Goal: Information Seeking & Learning: Understand process/instructions

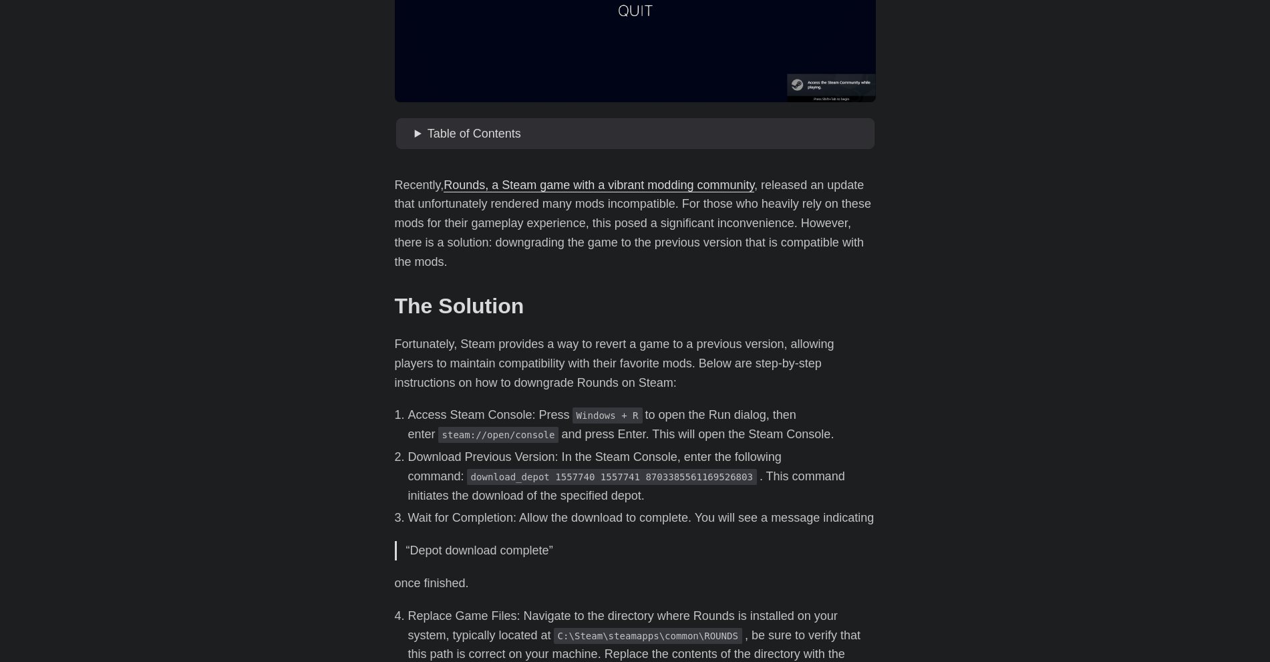
scroll to position [401, 0]
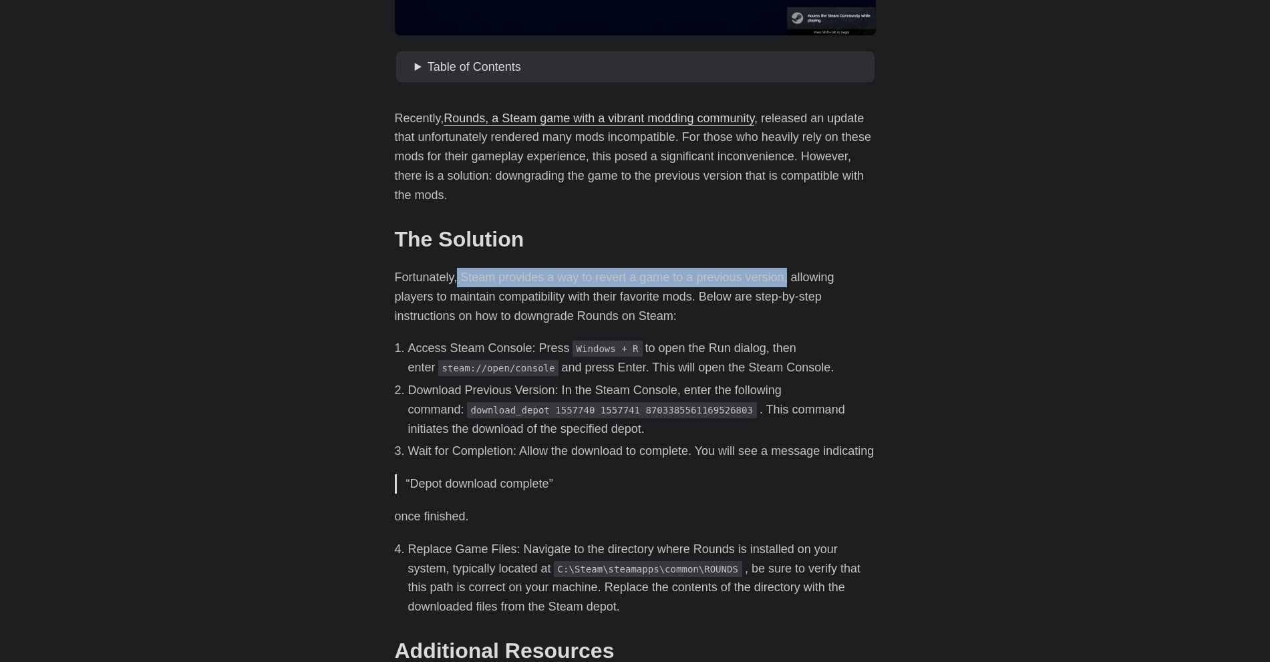
drag, startPoint x: 456, startPoint y: 278, endPoint x: 783, endPoint y: 278, distance: 327.3
click at [783, 278] on p "Fortunately, Steam provides a way to revert a game to a previous version, allow…" at bounding box center [635, 296] width 481 height 57
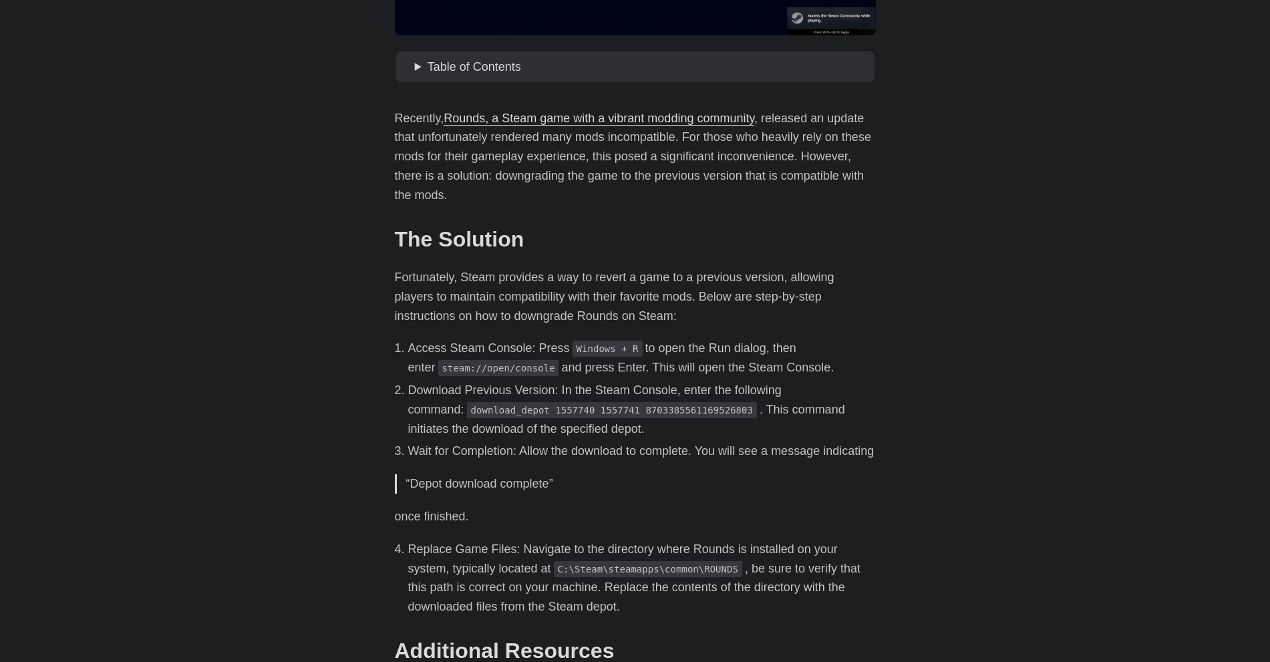
click at [409, 304] on p "Fortunately, Steam provides a way to revert a game to a previous version, allow…" at bounding box center [635, 296] width 481 height 57
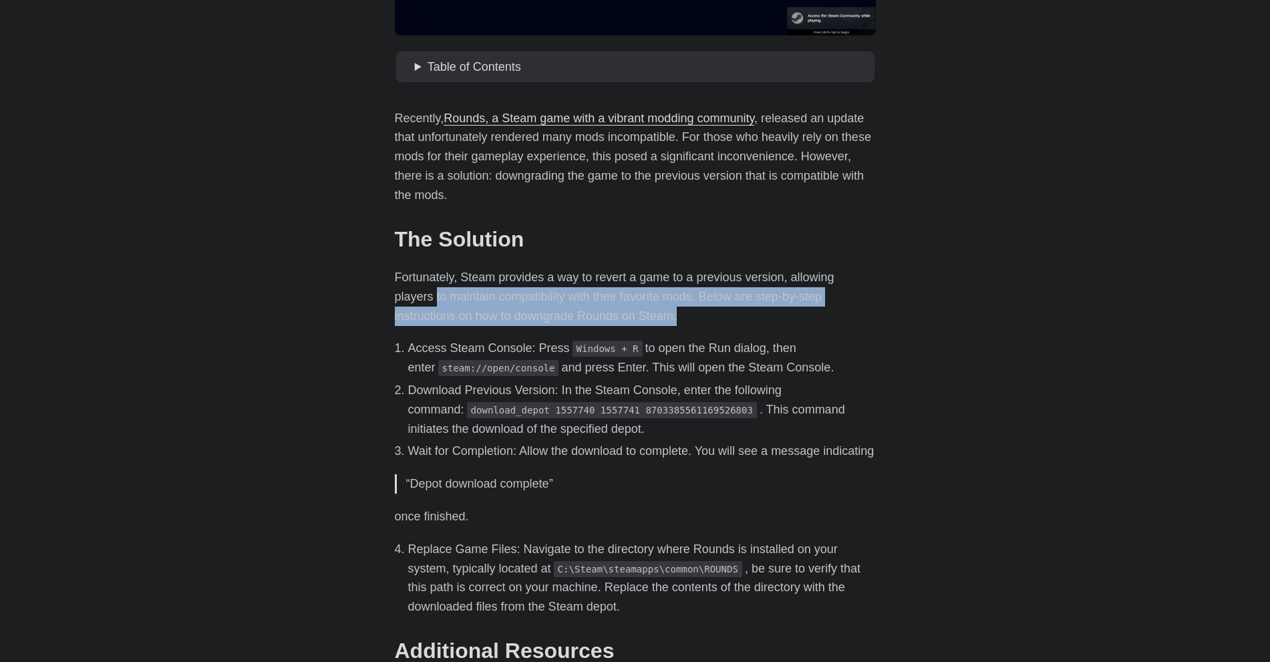
drag, startPoint x: 389, startPoint y: 301, endPoint x: 625, endPoint y: 308, distance: 235.9
click at [625, 308] on main "How To Downgrade Rounds The Game to Maintain Mod Compatibility [DATE] · 2 min ·…" at bounding box center [635, 317] width 513 height 1357
click at [639, 296] on p "Fortunately, Steam provides a way to revert a game to a previous version, allow…" at bounding box center [635, 296] width 481 height 57
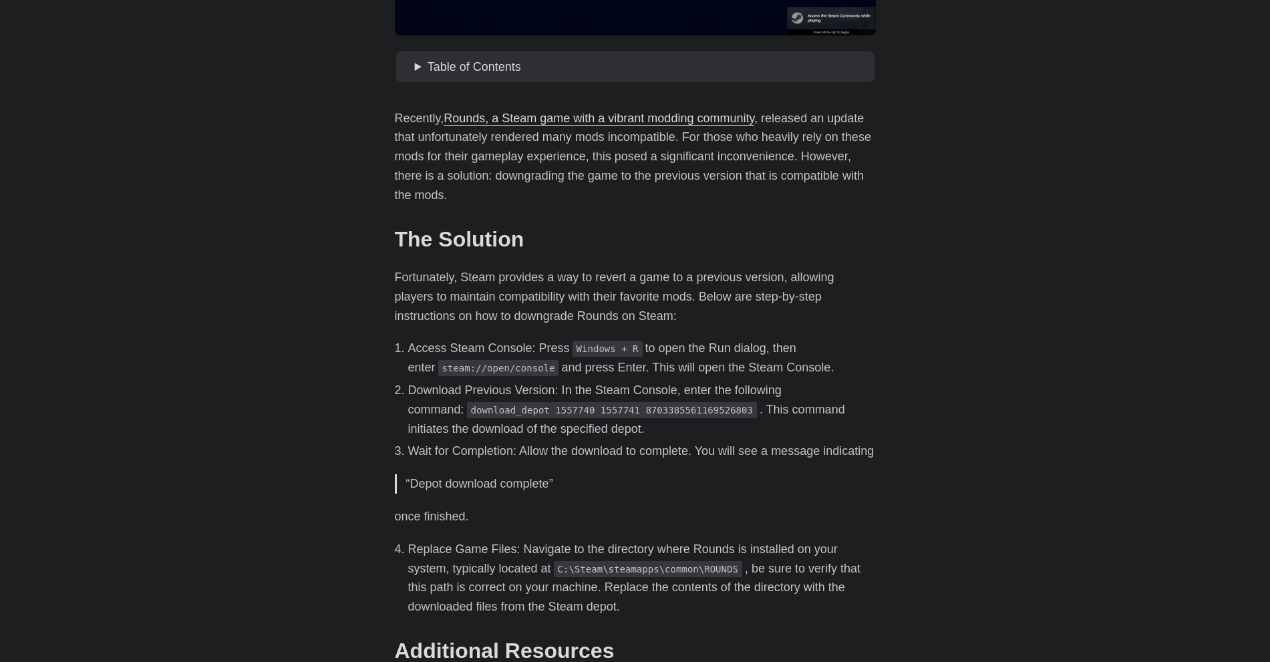
drag, startPoint x: 206, startPoint y: 339, endPoint x: 242, endPoint y: 342, distance: 36.2
click at [207, 339] on body "[PERSON_NAME] Home About Posts Tags Archive Resume" at bounding box center [635, 318] width 1270 height 1438
click at [591, 222] on div "Recently, Rounds, a Steam game with a vibrant modding community , released an u…" at bounding box center [635, 465] width 481 height 713
drag, startPoint x: 421, startPoint y: 411, endPoint x: 531, endPoint y: 406, distance: 110.4
click at [554, 406] on code "download_depot 1557740 1557741 8703385561169526803" at bounding box center [612, 410] width 290 height 16
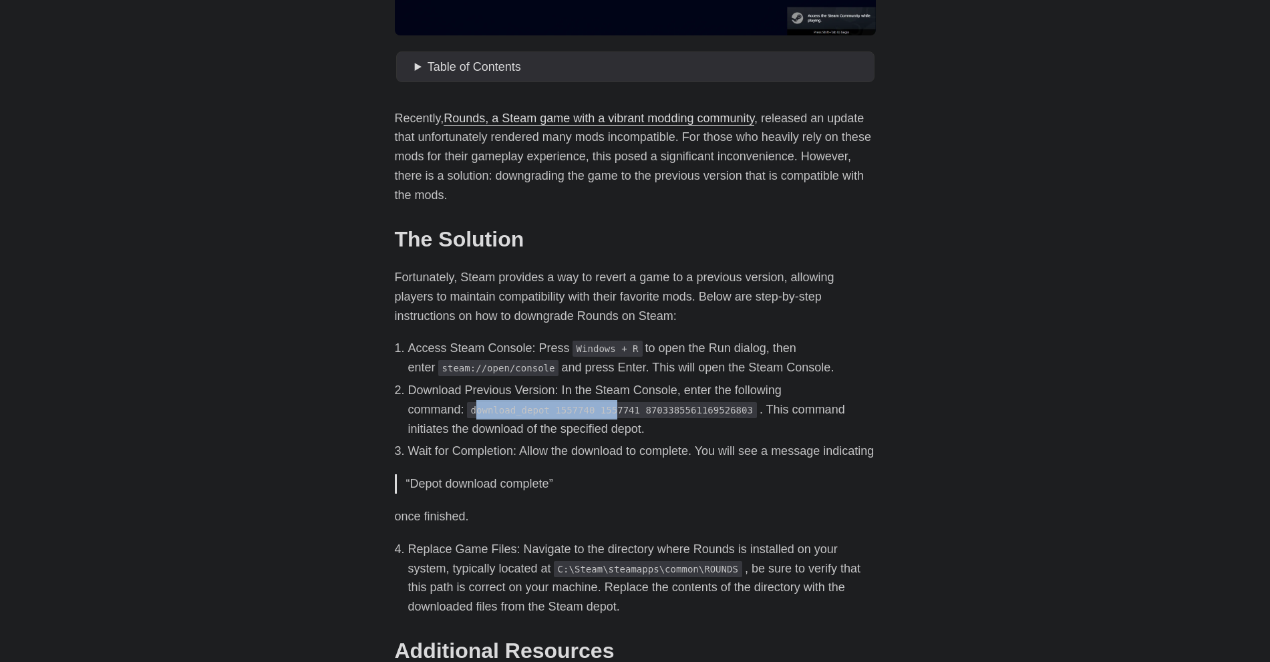
click at [500, 410] on code "download_depot 1557740 1557741 8703385561169526803" at bounding box center [612, 410] width 290 height 16
copy code "download_depot 1557740 1557741 8703385561169526803"
drag, startPoint x: 414, startPoint y: 412, endPoint x: 687, endPoint y: 415, distance: 273.3
click at [687, 415] on li "Download Previous Version: In the Steam Console, enter the following command: d…" at bounding box center [642, 409] width 468 height 57
drag, startPoint x: 267, startPoint y: 266, endPoint x: 270, endPoint y: 277, distance: 11.8
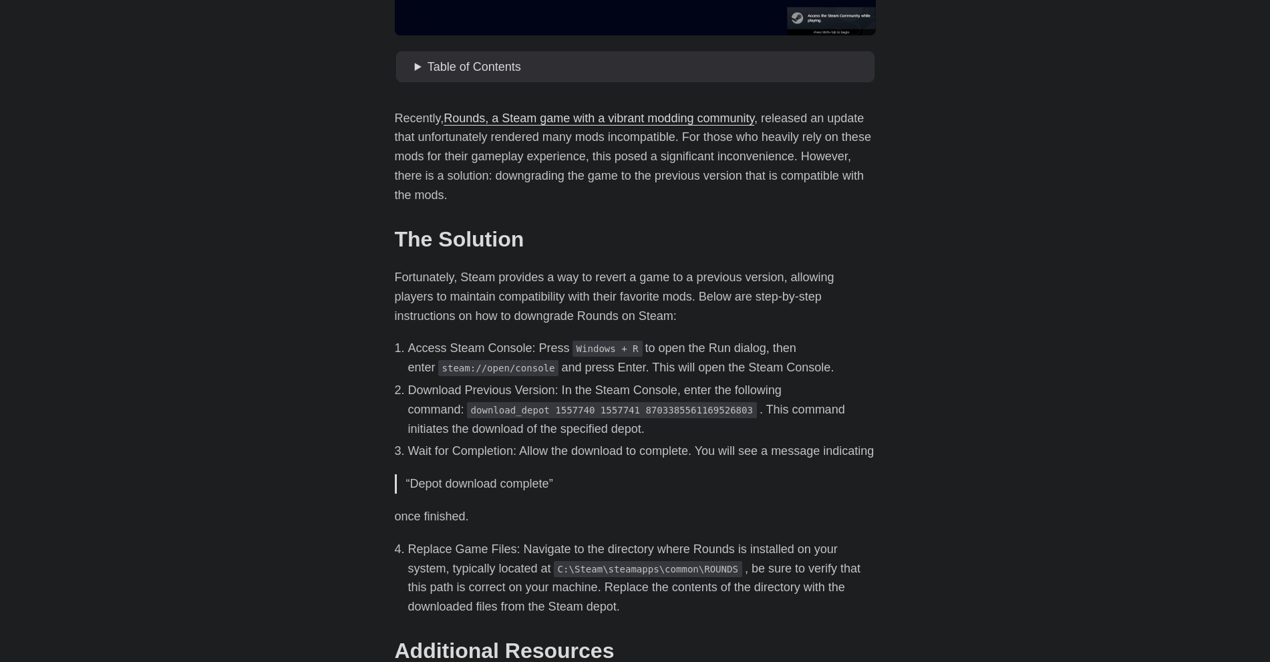
click at [267, 266] on body "[PERSON_NAME] Home About Posts Tags Archive Resume" at bounding box center [635, 318] width 1270 height 1438
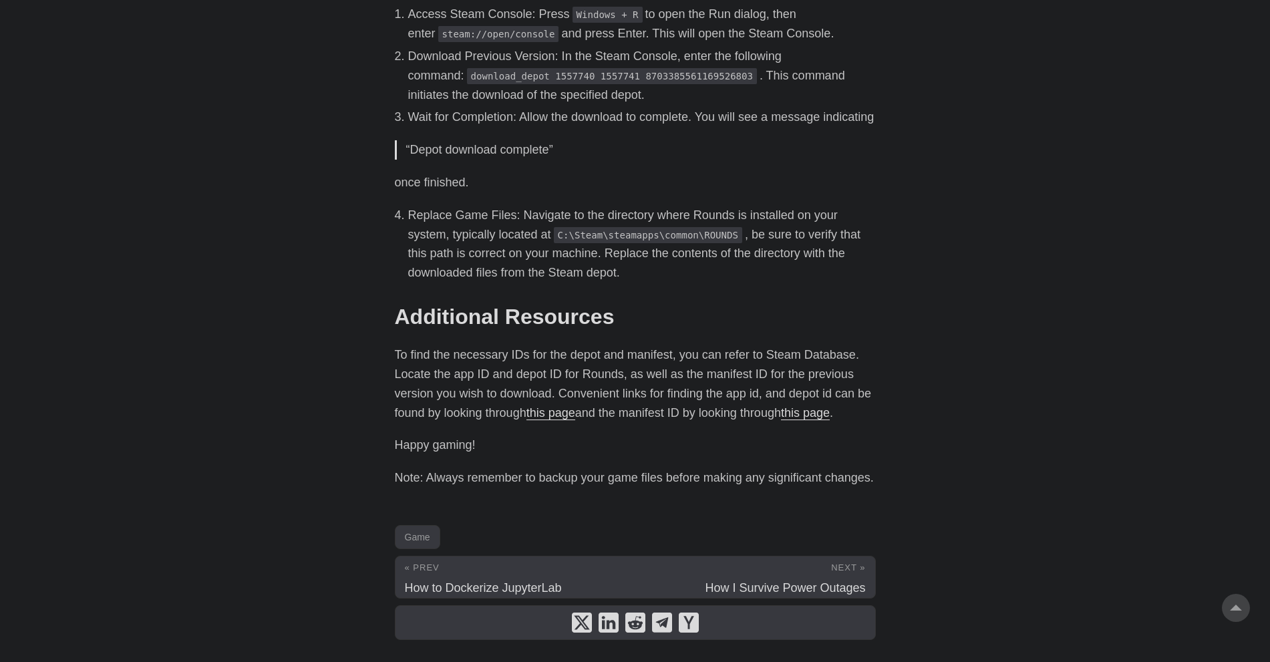
scroll to position [776, 0]
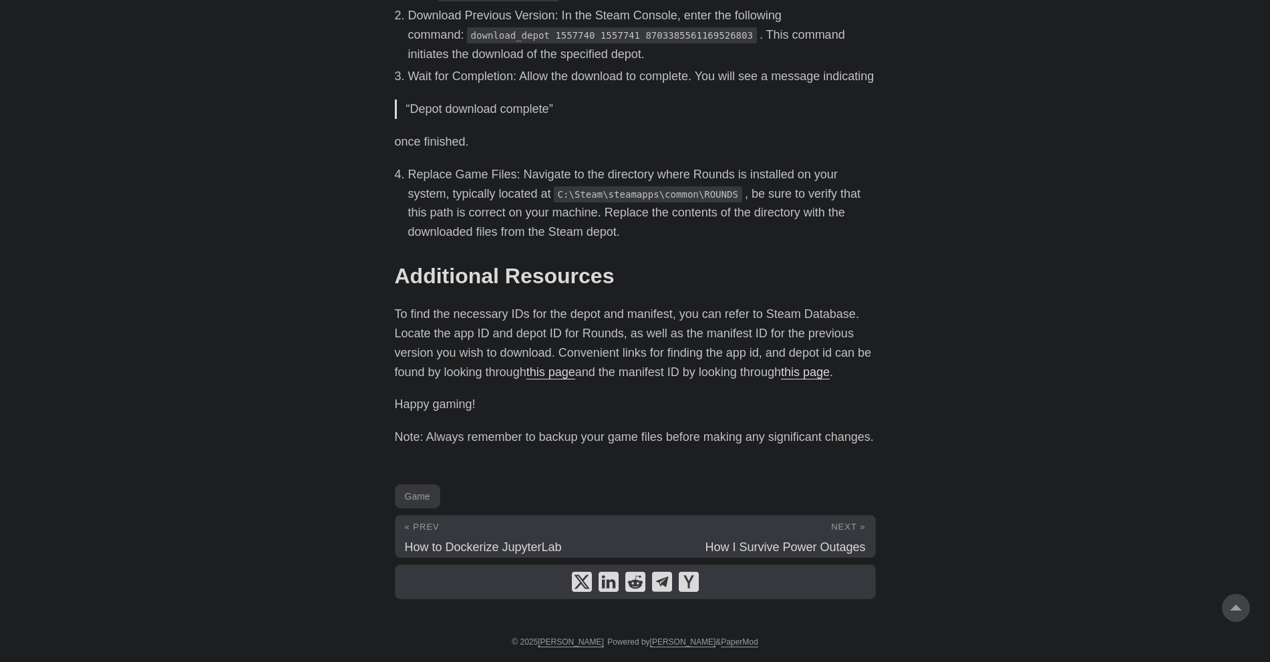
click at [808, 329] on p "To find the necessary IDs for the depot and manifest, you can refer to Steam Da…" at bounding box center [635, 343] width 481 height 77
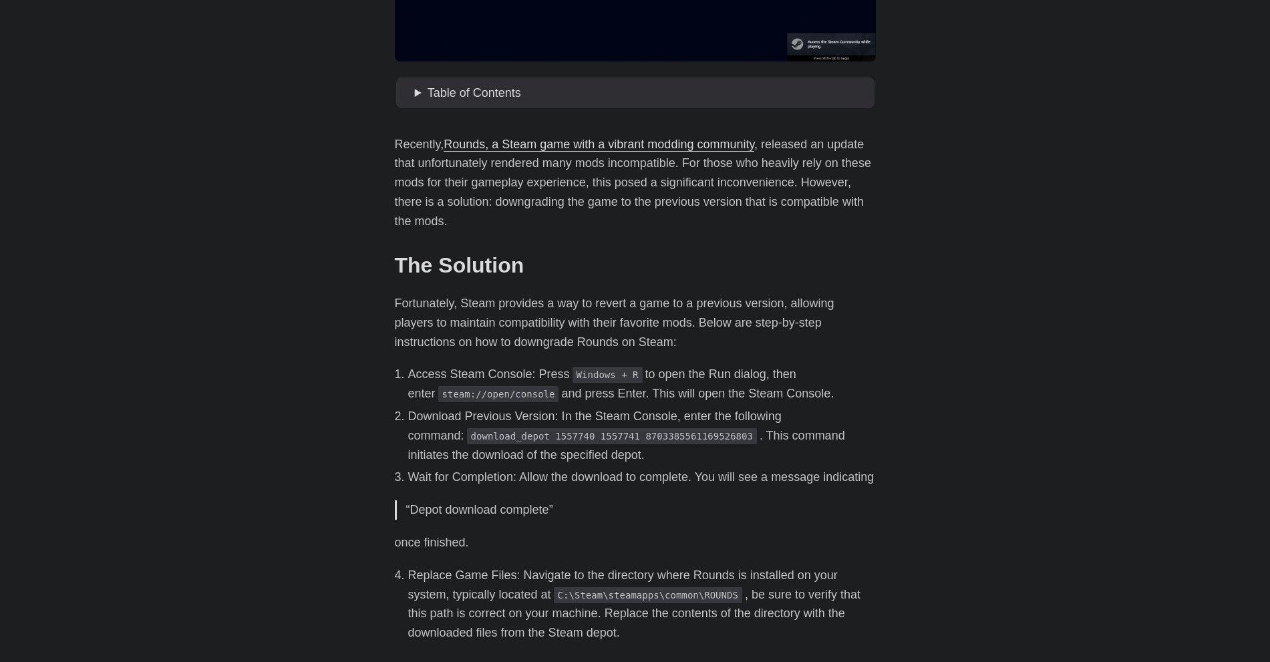
scroll to position [442, 0]
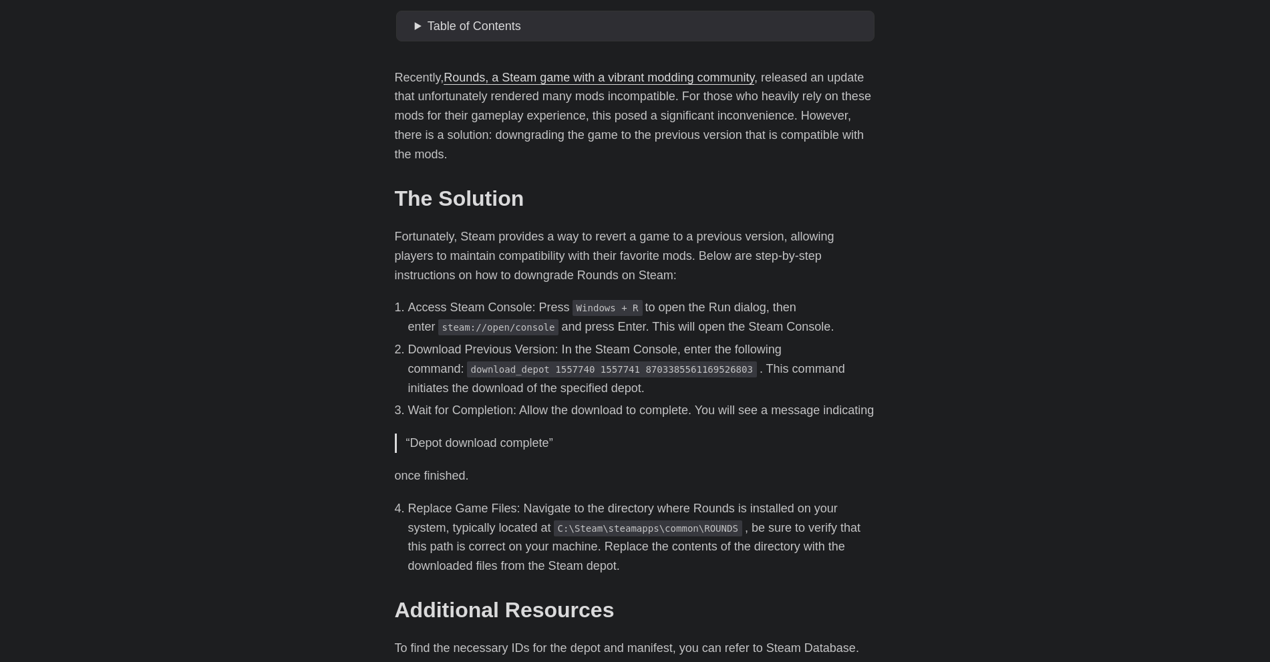
drag, startPoint x: 867, startPoint y: 331, endPoint x: 868, endPoint y: 351, distance: 19.4
click at [867, 331] on li "Access Steam Console: Press Windows + R to open the Run dialog, then enter stea…" at bounding box center [642, 317] width 468 height 39
click at [393, 318] on main "How To Downgrade Rounds The Game to Maintain Mod Compatibility [DATE] · 2 min ·…" at bounding box center [635, 276] width 513 height 1357
click at [540, 281] on p "Fortunately, Steam provides a way to revert a game to a previous version, allow…" at bounding box center [635, 255] width 481 height 57
copy code "C:\Steam\steamapps\common\ROUNDS"
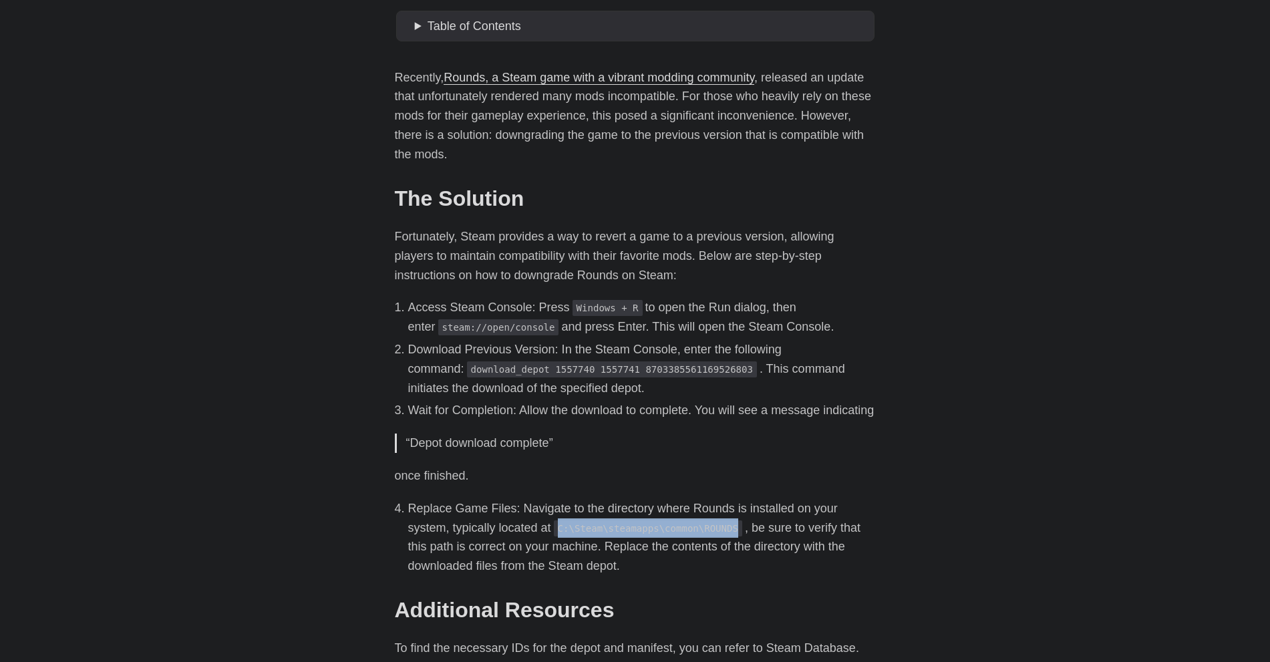
drag, startPoint x: 514, startPoint y: 528, endPoint x: 689, endPoint y: 532, distance: 175.1
click at [689, 532] on code "C:\Steam\steamapps\common\ROUNDS" at bounding box center [648, 528] width 188 height 16
click at [646, 528] on code "C:\Steam\steamapps\common\ROUNDS" at bounding box center [648, 528] width 188 height 16
click at [7, 218] on body "[PERSON_NAME] Home About Posts Tags Archive Resume" at bounding box center [635, 277] width 1270 height 1438
click at [948, 533] on body "[PERSON_NAME] Home About Posts Tags Archive Resume" at bounding box center [635, 277] width 1270 height 1438
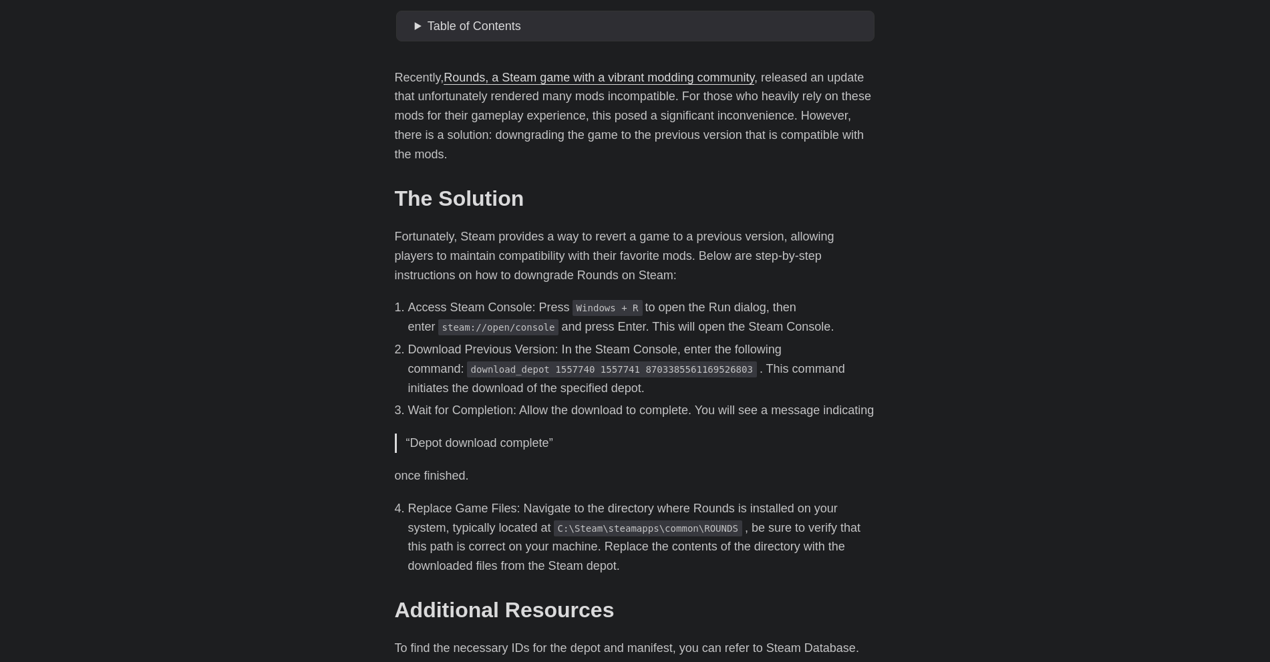
scroll to position [508, 0]
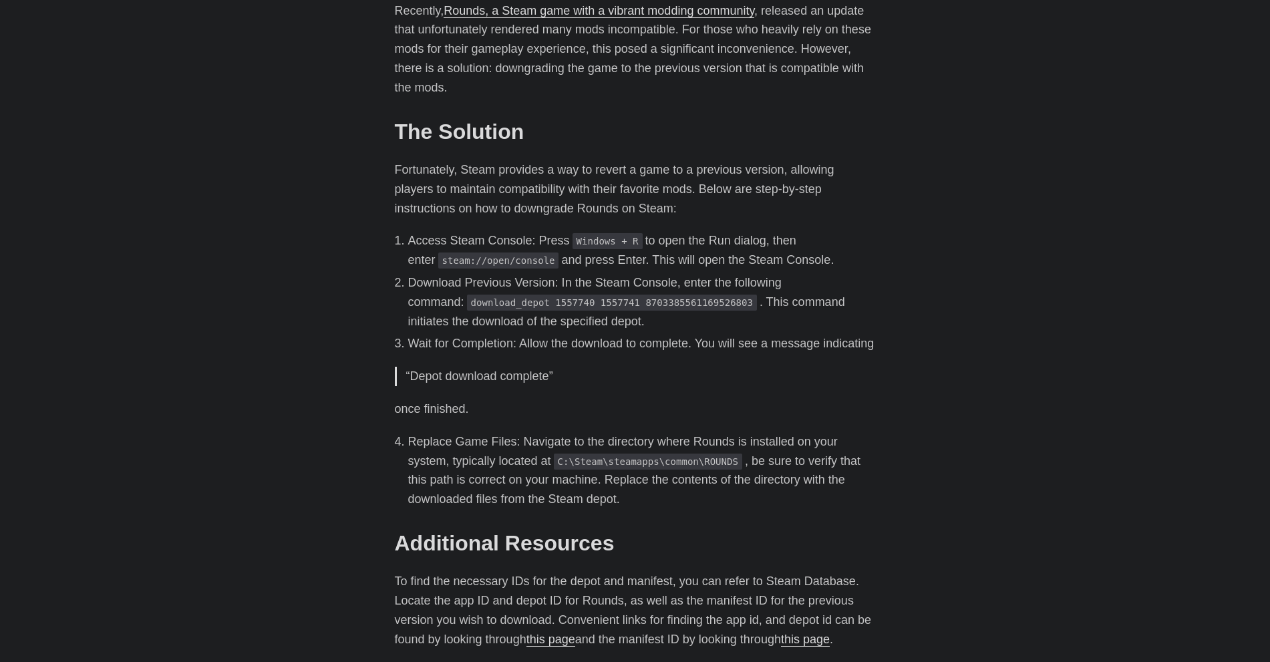
click at [317, 79] on body "[PERSON_NAME] Home About Posts Tags Archive Resume" at bounding box center [635, 211] width 1270 height 1438
click at [868, 298] on li "Download Previous Version: In the Steam Console, enter the following command: d…" at bounding box center [642, 301] width 468 height 57
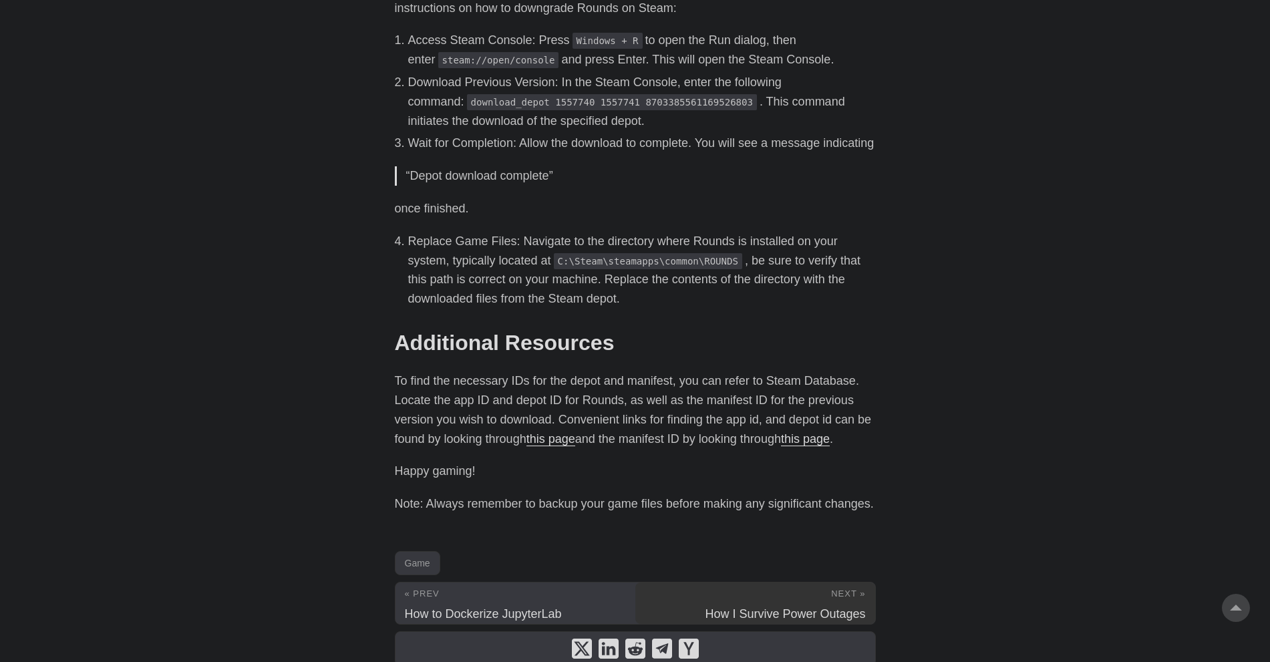
scroll to position [776, 0]
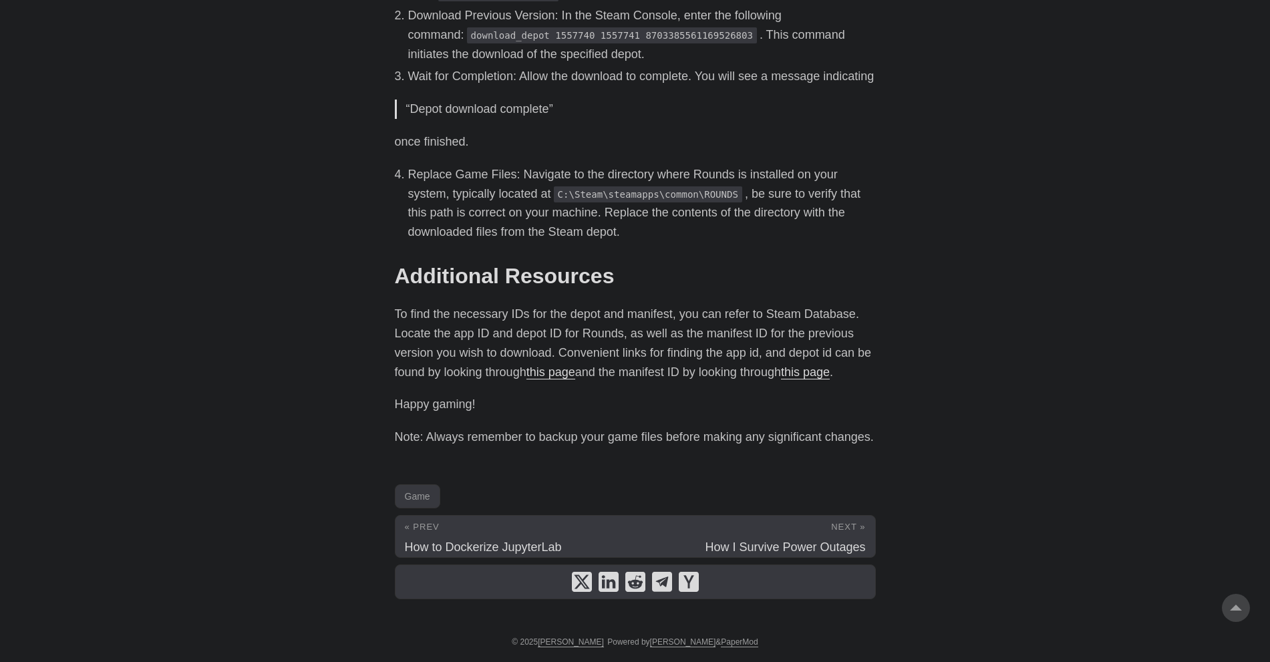
drag, startPoint x: 880, startPoint y: 385, endPoint x: 847, endPoint y: 371, distance: 36.0
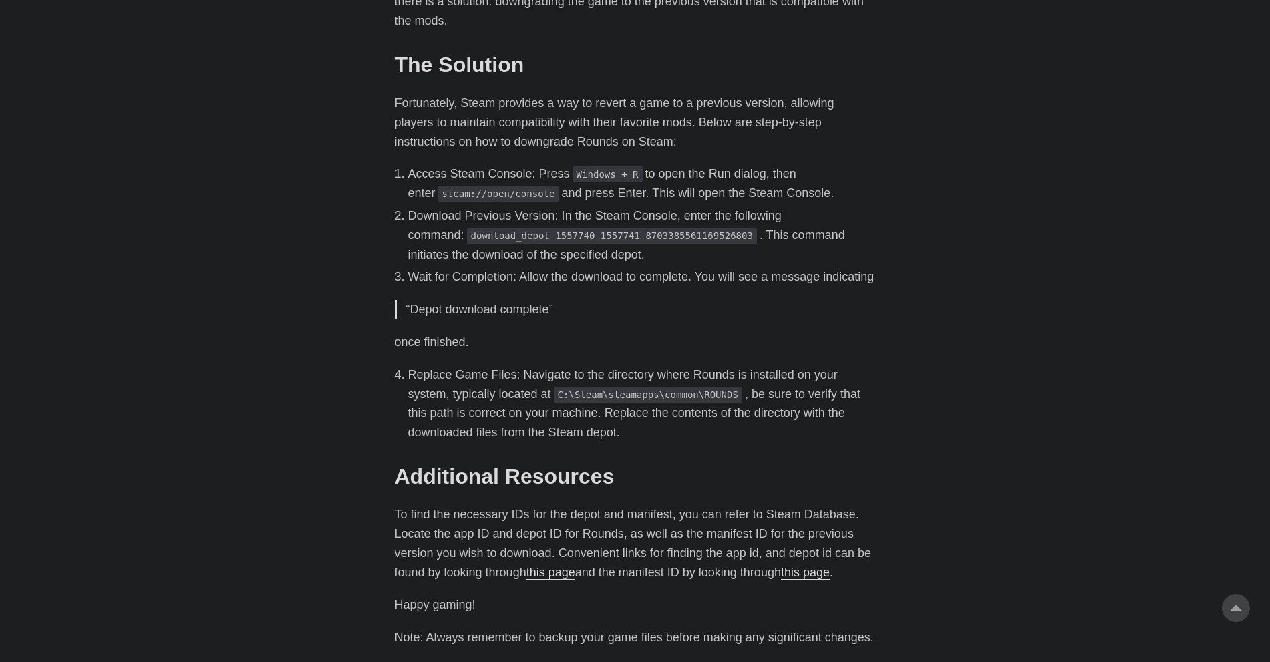
scroll to position [642, 0]
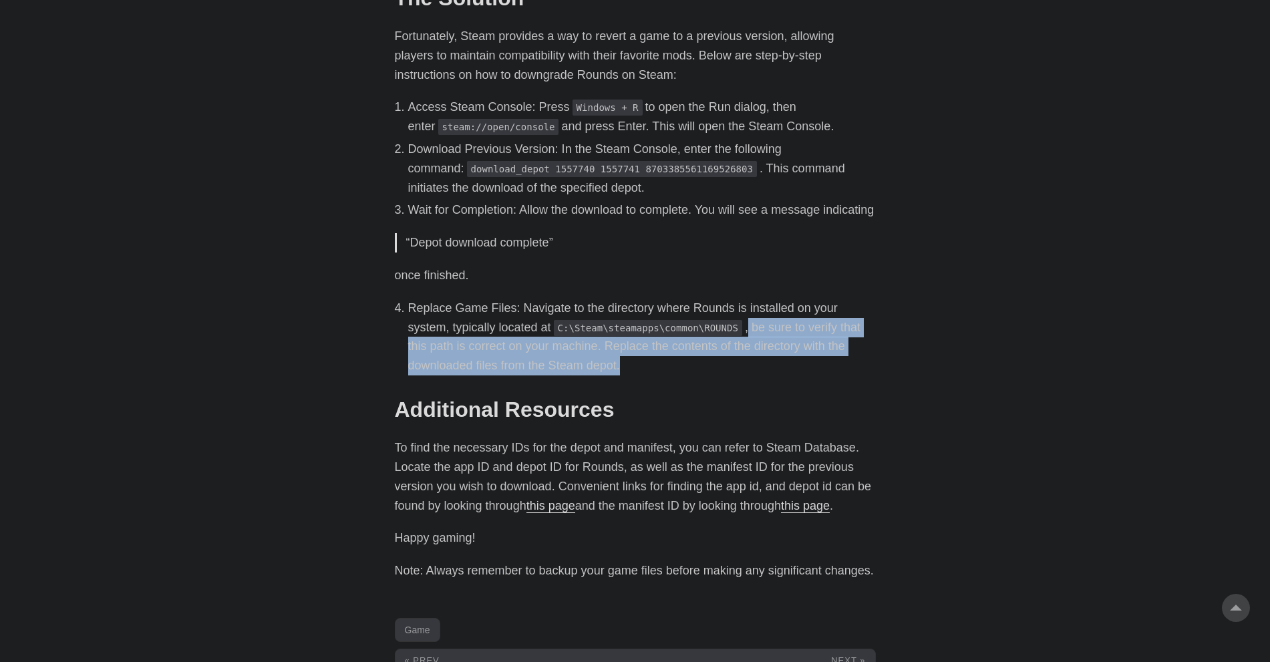
drag, startPoint x: 697, startPoint y: 327, endPoint x: 540, endPoint y: 367, distance: 161.5
click at [540, 367] on li "Replace Game Files: Navigate to the directory where Rounds is installed on your…" at bounding box center [642, 337] width 468 height 77
click at [517, 363] on li "Replace Game Files: Navigate to the directory where Rounds is installed on your…" at bounding box center [642, 337] width 468 height 77
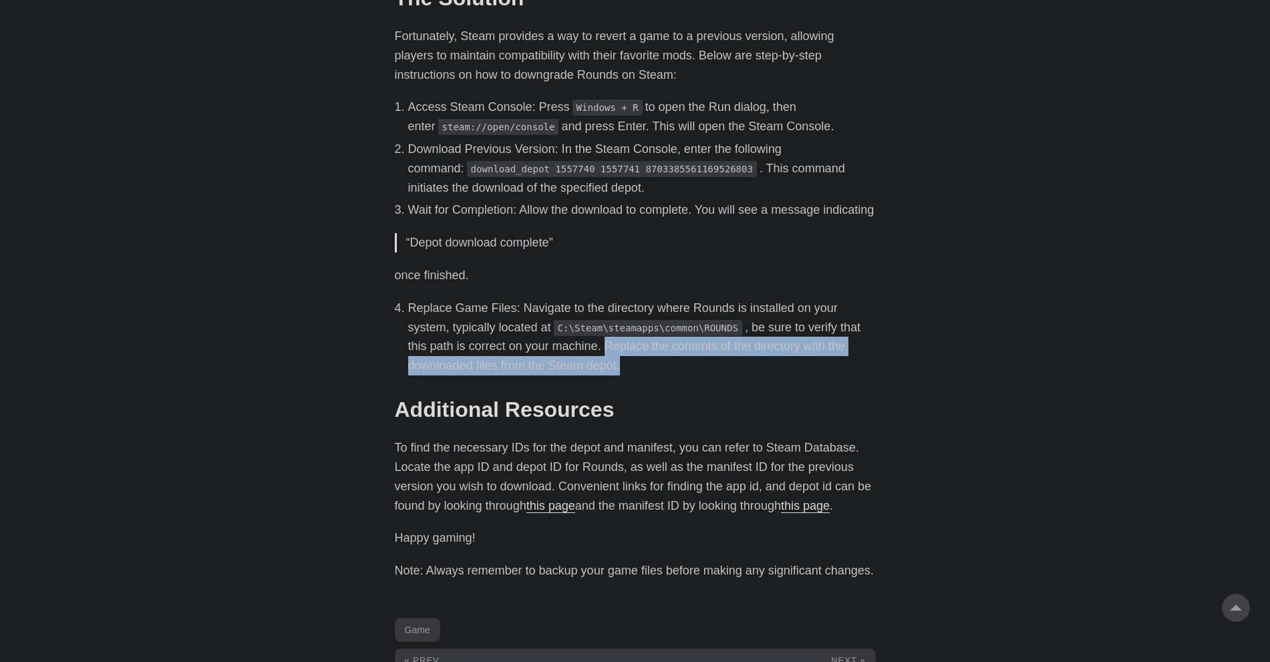
drag, startPoint x: 541, startPoint y: 350, endPoint x: 530, endPoint y: 366, distance: 19.3
click at [530, 366] on li "Replace Game Files: Navigate to the directory where Rounds is installed on your…" at bounding box center [642, 337] width 468 height 77
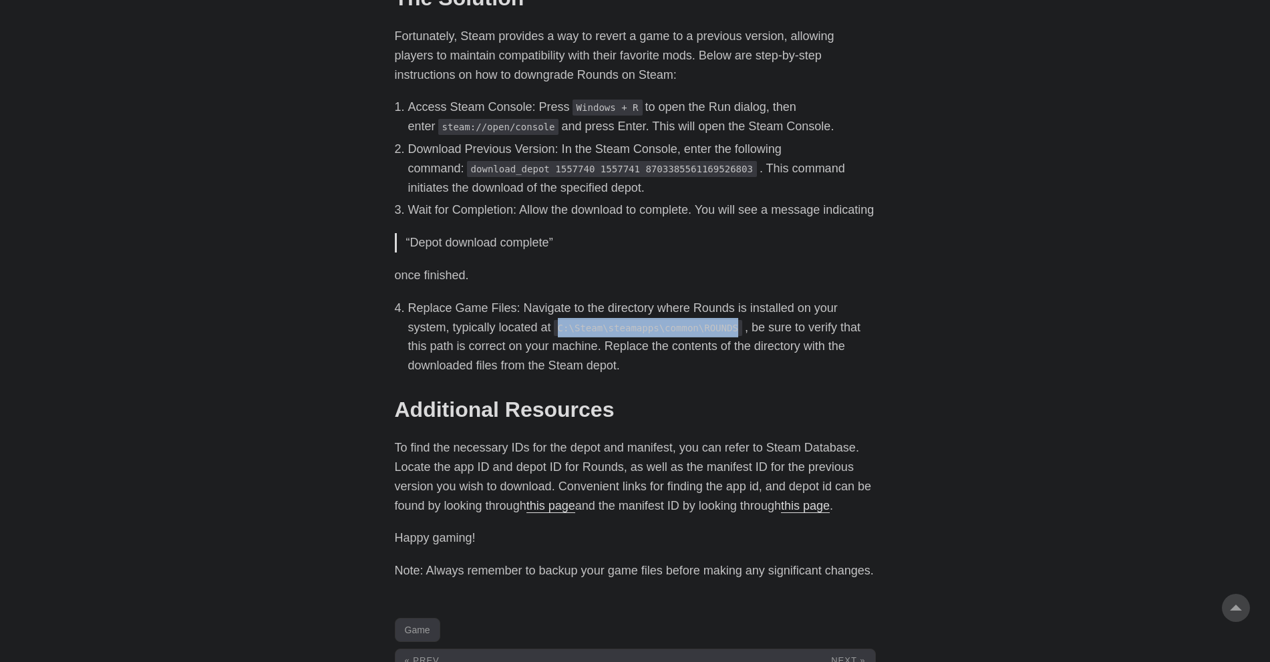
drag, startPoint x: 514, startPoint y: 329, endPoint x: 687, endPoint y: 326, distance: 173.0
click at [687, 326] on code "C:\Steam\steamapps\common\ROUNDS" at bounding box center [648, 328] width 188 height 16
copy code "C:\Steam\steamapps\common\ROUNDS"
click at [273, 502] on body "[PERSON_NAME] Home About Posts Tags Archive Resume" at bounding box center [635, 77] width 1270 height 1438
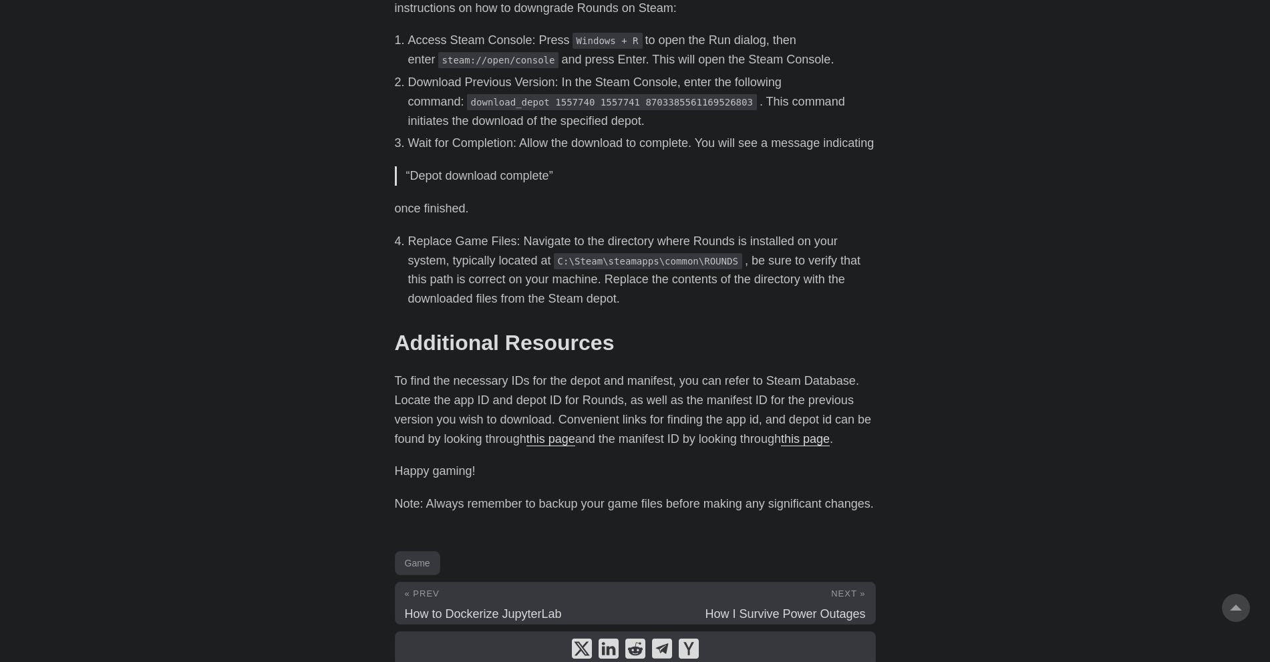
scroll to position [575, 0]
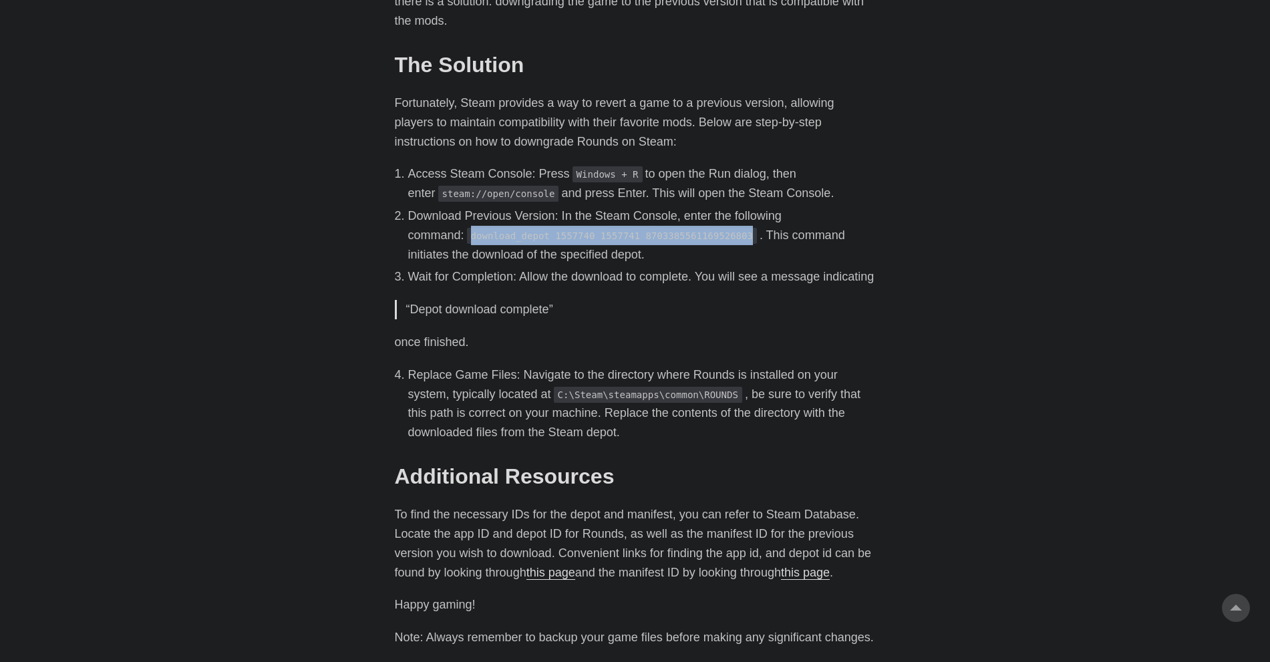
copy code "download_depot 1557740 1557741 8703385561169526803"
drag, startPoint x: 416, startPoint y: 234, endPoint x: 681, endPoint y: 231, distance: 264.6
click at [681, 231] on code "download_depot 1557740 1557741 8703385561169526803" at bounding box center [612, 236] width 290 height 16
